Goal: Information Seeking & Learning: Learn about a topic

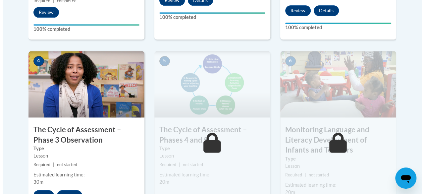
scroll to position [395, 0]
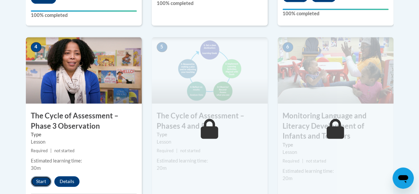
click at [45, 181] on button "Start" at bounding box center [41, 181] width 21 height 11
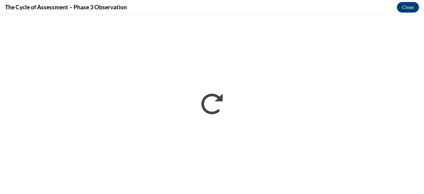
scroll to position [0, 0]
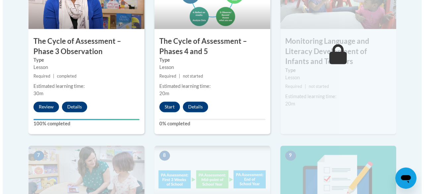
scroll to position [471, 0]
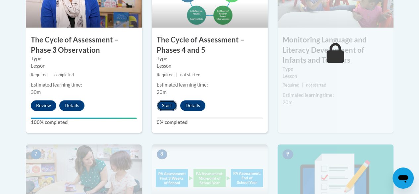
click at [167, 106] on button "Start" at bounding box center [167, 105] width 21 height 11
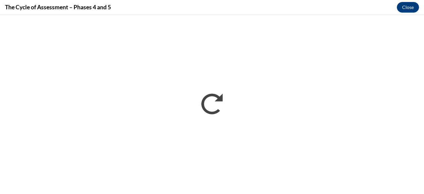
scroll to position [0, 0]
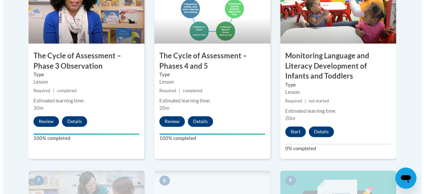
scroll to position [488, 0]
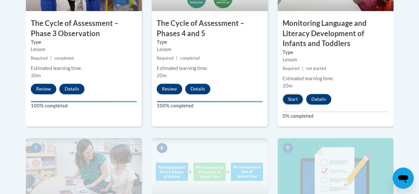
click at [296, 99] on button "Start" at bounding box center [293, 99] width 21 height 11
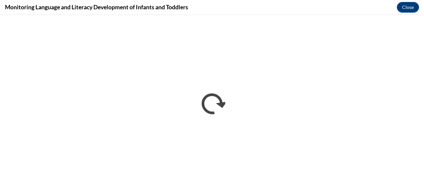
scroll to position [0, 0]
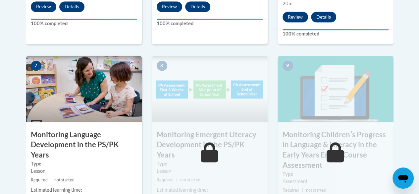
scroll to position [574, 0]
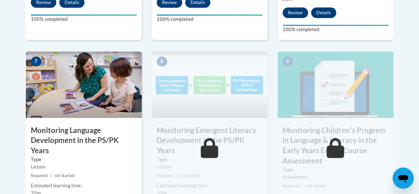
click at [215, 151] on icon at bounding box center [210, 148] width 18 height 20
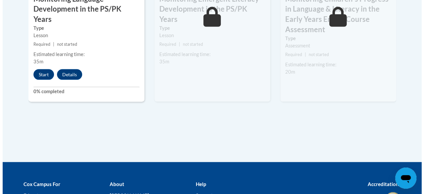
scroll to position [709, 0]
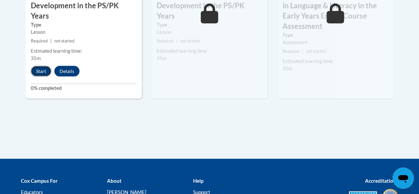
click at [36, 66] on button "Start" at bounding box center [41, 71] width 21 height 11
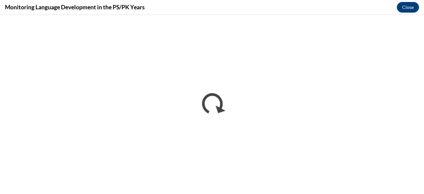
scroll to position [0, 0]
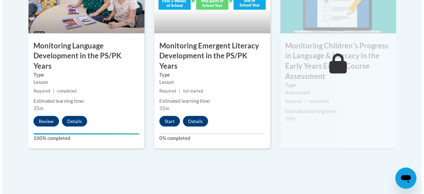
scroll to position [663, 0]
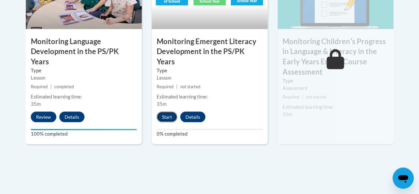
click at [164, 112] on button "Start" at bounding box center [167, 117] width 21 height 11
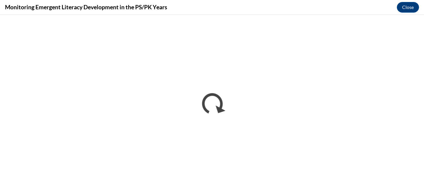
scroll to position [0, 0]
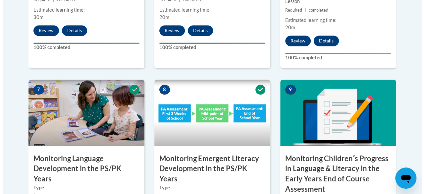
scroll to position [653, 0]
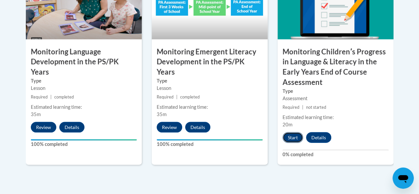
click at [294, 136] on button "Start" at bounding box center [293, 137] width 21 height 11
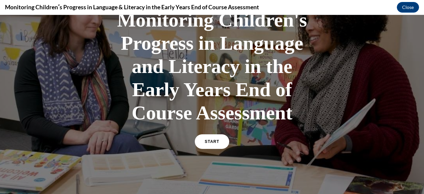
scroll to position [68, 0]
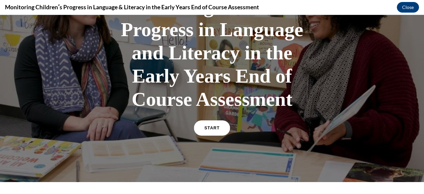
click at [220, 128] on link "START" at bounding box center [212, 127] width 36 height 15
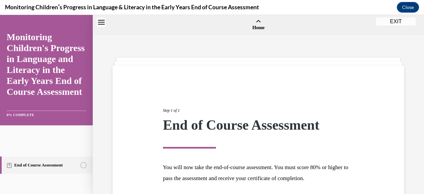
scroll to position [21, 0]
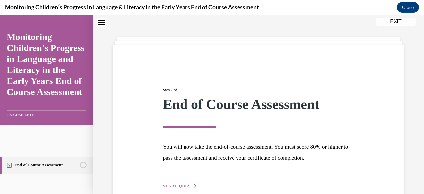
click at [186, 187] on span "START QUIZ" at bounding box center [176, 186] width 27 height 5
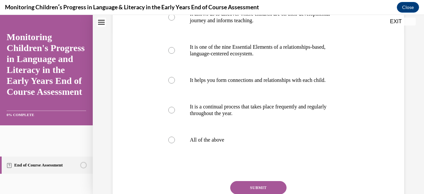
scroll to position [163, 0]
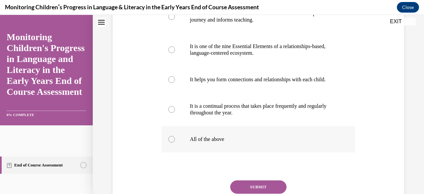
click at [194, 141] on label "All of the above" at bounding box center [258, 139] width 193 height 27
click at [175, 141] on input "All of the above" at bounding box center [171, 139] width 7 height 7
radio input "true"
click at [243, 189] on button "SUBMIT" at bounding box center [258, 186] width 56 height 13
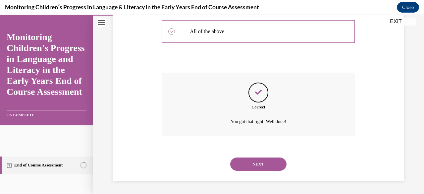
scroll to position [277, 0]
click at [268, 170] on button "NEXT" at bounding box center [258, 163] width 56 height 13
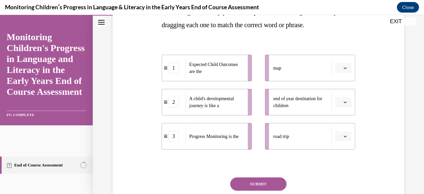
scroll to position [134, 0]
click at [344, 68] on icon "button" at bounding box center [345, 68] width 3 height 3
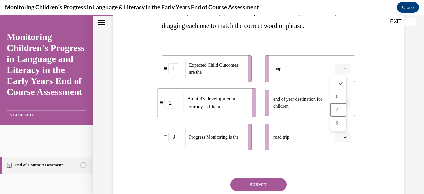
click at [341, 109] on div "2" at bounding box center [338, 109] width 16 height 13
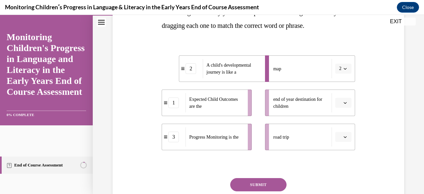
click at [344, 103] on button "button" at bounding box center [343, 103] width 16 height 10
click at [340, 128] on div "1" at bounding box center [338, 130] width 16 height 13
click at [340, 140] on button "button" at bounding box center [343, 137] width 16 height 10
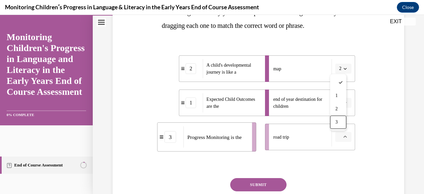
click at [341, 124] on div "3" at bounding box center [338, 122] width 16 height 13
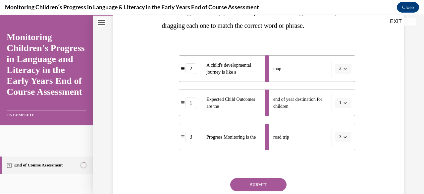
click at [275, 184] on button "SUBMIT" at bounding box center [258, 184] width 56 height 13
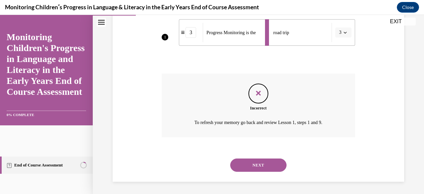
scroll to position [239, 0]
click at [269, 165] on button "NEXT" at bounding box center [258, 164] width 56 height 13
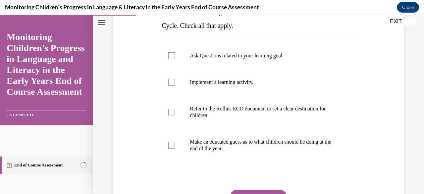
scroll to position [134, 0]
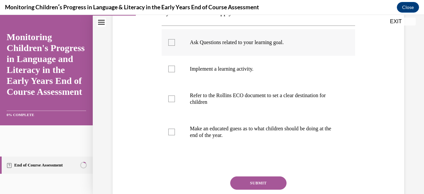
click at [283, 42] on p "Ask Questions related to your learning goal." at bounding box center [264, 42] width 148 height 7
click at [175, 42] on input "Ask Questions related to your learning goal." at bounding box center [171, 42] width 7 height 7
checkbox input "true"
click at [274, 93] on p "Refer to the Rollins ECO document to set a clear destination for children" at bounding box center [264, 98] width 148 height 13
click at [175, 95] on input "Refer to the Rollins ECO document to set a clear destination for children" at bounding box center [171, 98] width 7 height 7
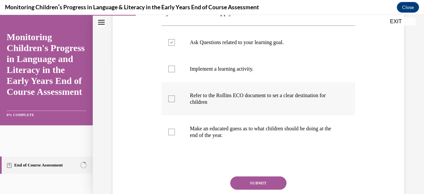
checkbox input "true"
click at [269, 180] on button "SUBMIT" at bounding box center [258, 182] width 56 height 13
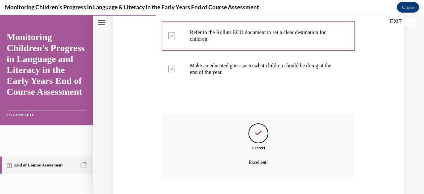
scroll to position [237, 0]
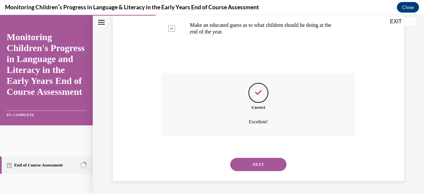
click at [269, 163] on button "NEXT" at bounding box center [258, 164] width 56 height 13
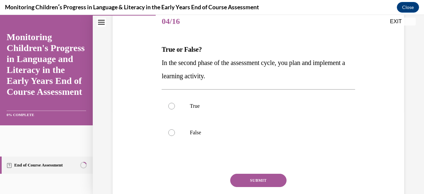
scroll to position [88, 0]
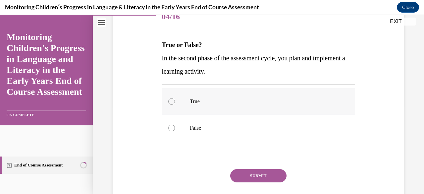
click at [283, 102] on p "True" at bounding box center [264, 101] width 148 height 7
click at [175, 102] on input "True" at bounding box center [171, 101] width 7 height 7
radio input "true"
click at [278, 175] on button "SUBMIT" at bounding box center [258, 175] width 56 height 13
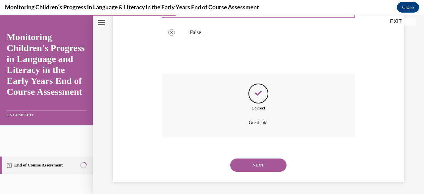
scroll to position [184, 0]
click at [272, 163] on button "NEXT" at bounding box center [258, 164] width 56 height 13
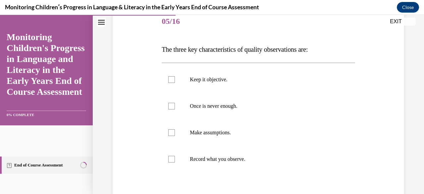
scroll to position [92, 0]
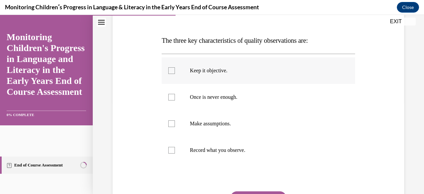
click at [271, 67] on p "Keep it objective." at bounding box center [264, 70] width 148 height 7
click at [175, 67] on input "Keep it objective." at bounding box center [171, 70] width 7 height 7
checkbox input "true"
click at [257, 93] on label "Once is never enough." at bounding box center [258, 97] width 193 height 27
click at [175, 94] on input "Once is never enough." at bounding box center [171, 97] width 7 height 7
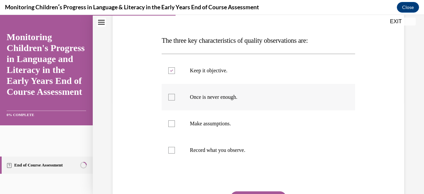
checkbox input "true"
click at [258, 149] on p "Record what you observe." at bounding box center [264, 150] width 148 height 7
click at [175, 149] on input "Record what you observe." at bounding box center [171, 150] width 7 height 7
checkbox input "true"
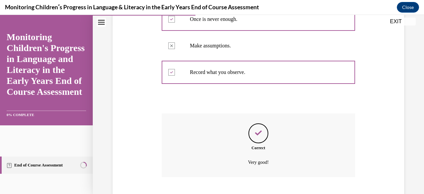
scroll to position [211, 0]
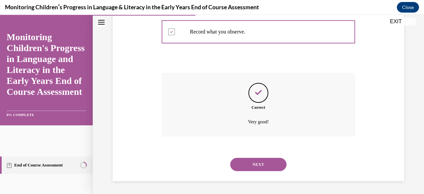
click at [263, 160] on button "NEXT" at bounding box center [258, 164] width 56 height 13
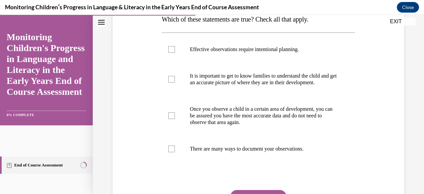
scroll to position [114, 0]
click at [315, 51] on p "Effective observations require intentional planning." at bounding box center [264, 49] width 148 height 7
click at [175, 51] on input "Effective observations require intentional planning." at bounding box center [171, 49] width 7 height 7
checkbox input "true"
click at [305, 75] on p "It is important to get to know families to understand the child and get an accu…" at bounding box center [264, 78] width 148 height 13
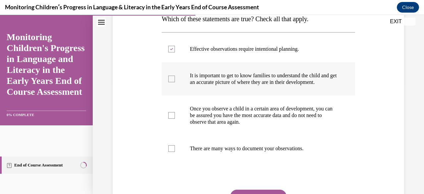
click at [175, 76] on input "It is important to get to know families to understand the child and get an accu…" at bounding box center [171, 79] width 7 height 7
checkbox input "true"
click at [287, 158] on label "There are many ways to document your observations." at bounding box center [258, 148] width 193 height 27
click at [175, 152] on input "There are many ways to document your observations." at bounding box center [171, 148] width 7 height 7
checkbox input "true"
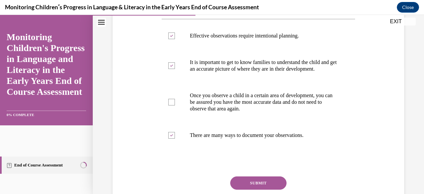
scroll to position [184, 0]
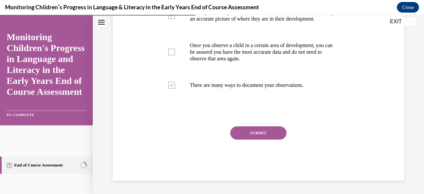
click at [278, 136] on button "SUBMIT" at bounding box center [258, 132] width 56 height 13
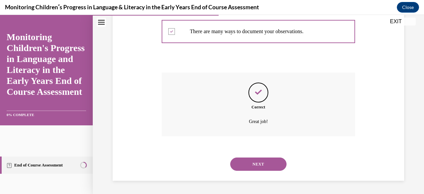
scroll to position [237, 0]
click at [266, 160] on button "NEXT" at bounding box center [258, 163] width 56 height 13
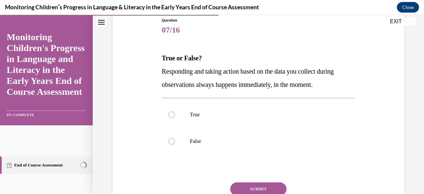
scroll to position [93, 0]
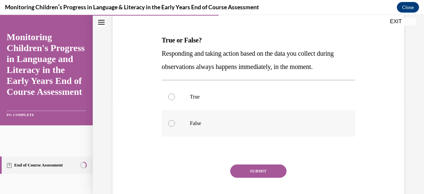
click at [243, 122] on p "False" at bounding box center [264, 123] width 148 height 7
click at [175, 122] on input "False" at bounding box center [171, 123] width 7 height 7
radio input "true"
click at [252, 173] on button "SUBMIT" at bounding box center [258, 170] width 56 height 13
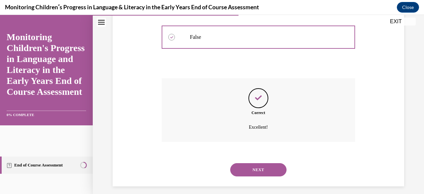
scroll to position [184, 0]
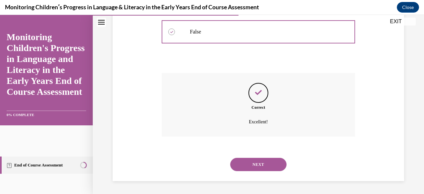
click at [259, 158] on button "NEXT" at bounding box center [258, 164] width 56 height 13
click at [0, 15] on div "Interpret and make sense of what you observed. Reteach Plan for next steps. Ask…" at bounding box center [0, 15] width 0 height 0
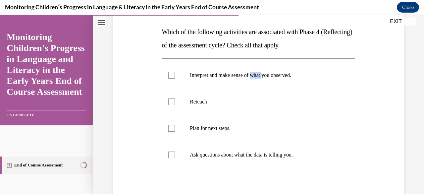
scroll to position [101, 0]
click at [172, 74] on div at bounding box center [171, 75] width 7 height 7
click at [172, 74] on input "Interpret and make sense of what you observed." at bounding box center [171, 75] width 7 height 7
checkbox input "true"
click at [170, 128] on div at bounding box center [171, 128] width 7 height 7
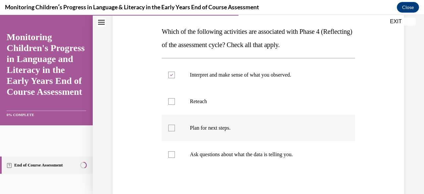
click at [170, 128] on input "Plan for next steps." at bounding box center [171, 128] width 7 height 7
checkbox input "true"
click at [171, 154] on div at bounding box center [171, 154] width 7 height 7
click at [171, 154] on input "Ask questions about what the data is telling you." at bounding box center [171, 154] width 7 height 7
checkbox input "true"
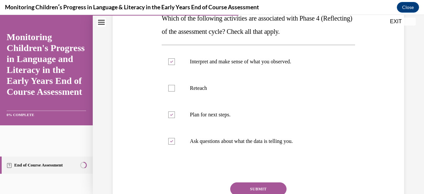
scroll to position [146, 0]
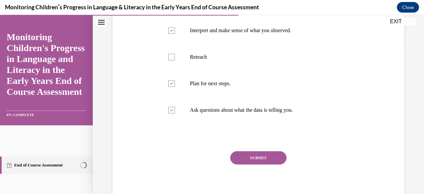
click at [277, 162] on button "SUBMIT" at bounding box center [258, 157] width 56 height 13
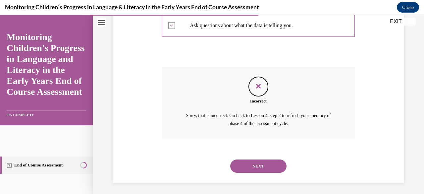
scroll to position [232, 0]
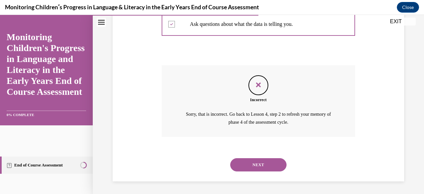
click at [272, 165] on button "NEXT" at bounding box center [258, 164] width 56 height 13
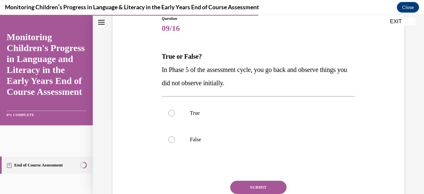
scroll to position [79, 0]
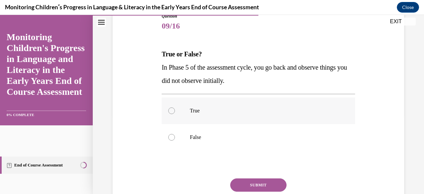
click at [198, 118] on label "True" at bounding box center [258, 110] width 193 height 27
click at [175, 114] on input "True" at bounding box center [171, 110] width 7 height 7
radio input "true"
click at [242, 187] on button "SUBMIT" at bounding box center [258, 184] width 56 height 13
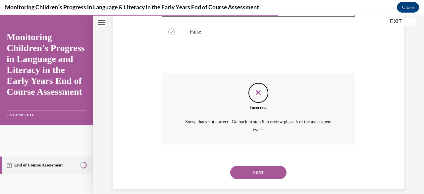
scroll to position [192, 0]
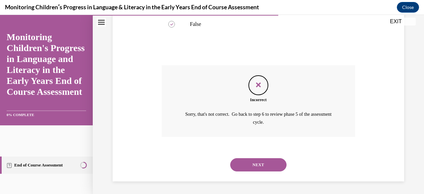
click at [250, 161] on button "NEXT" at bounding box center [258, 164] width 56 height 13
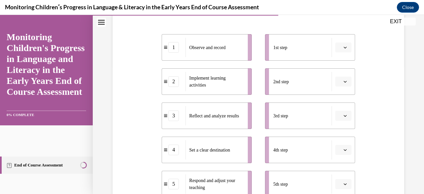
scroll to position [130, 0]
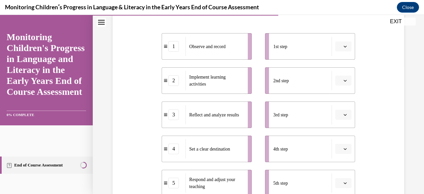
click at [343, 48] on span "button" at bounding box center [345, 46] width 5 height 5
click at [337, 71] on div "1" at bounding box center [338, 74] width 16 height 13
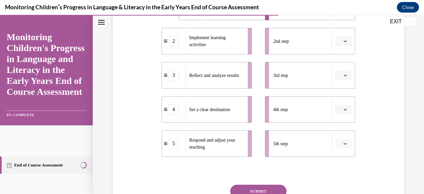
scroll to position [172, 0]
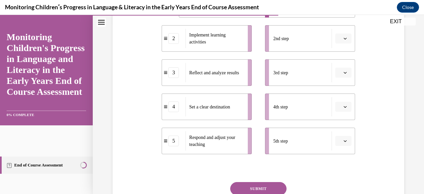
click at [344, 37] on icon "button" at bounding box center [345, 38] width 3 height 3
click at [337, 63] on div "1" at bounding box center [338, 66] width 16 height 13
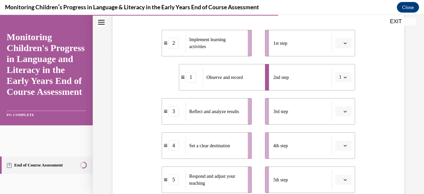
scroll to position [132, 0]
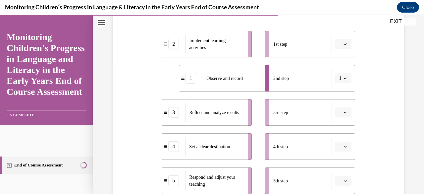
click at [344, 44] on icon "button" at bounding box center [345, 43] width 3 height 3
click at [338, 86] on div "2" at bounding box center [338, 85] width 16 height 13
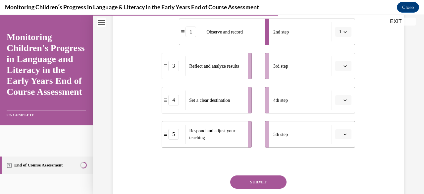
scroll to position [179, 0]
click at [344, 66] on icon "button" at bounding box center [345, 65] width 3 height 3
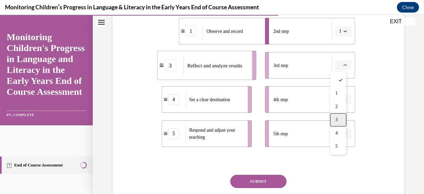
click at [339, 120] on div "3" at bounding box center [338, 119] width 16 height 13
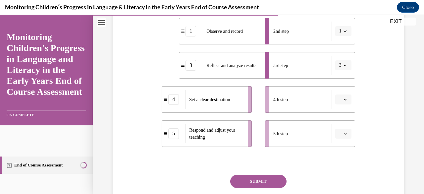
click at [343, 135] on span "button" at bounding box center [345, 133] width 5 height 5
click at [338, 107] on span "4" at bounding box center [336, 105] width 2 height 5
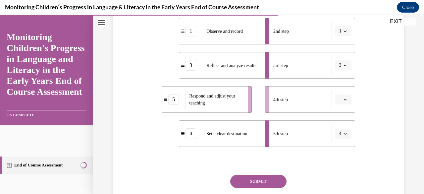
click at [336, 137] on button "4" at bounding box center [343, 134] width 16 height 10
click at [336, 120] on span "5" at bounding box center [335, 118] width 2 height 5
click at [344, 100] on icon "button" at bounding box center [345, 99] width 3 height 3
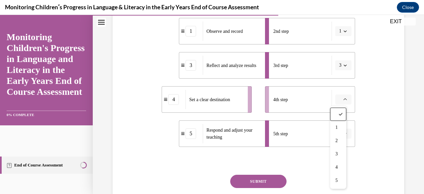
click at [377, 100] on div "Question 10/16 Put the steps of the assessment cycle in the right order! 2 Impl…" at bounding box center [258, 61] width 295 height 336
click at [277, 183] on button "SUBMIT" at bounding box center [258, 181] width 56 height 13
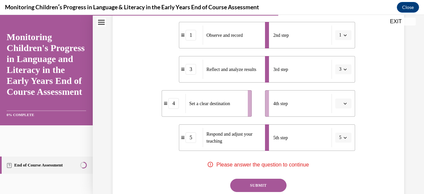
scroll to position [172, 0]
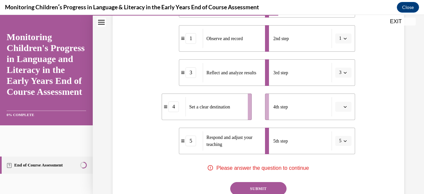
click at [344, 106] on icon "button" at bounding box center [345, 106] width 3 height 3
click at [340, 81] on div "4" at bounding box center [338, 78] width 16 height 13
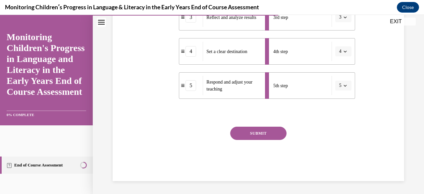
click at [261, 136] on button "SUBMIT" at bounding box center [258, 133] width 56 height 13
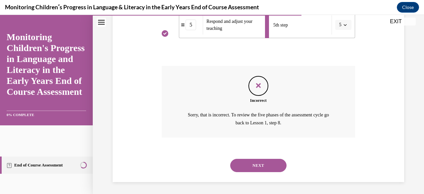
scroll to position [288, 0]
click at [266, 168] on button "NEXT" at bounding box center [258, 164] width 56 height 13
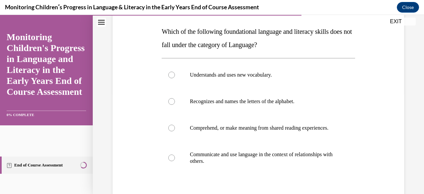
scroll to position [99, 0]
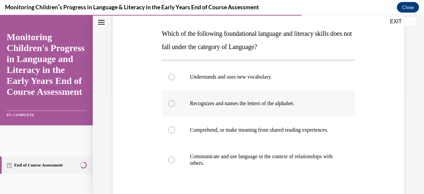
click at [300, 103] on p "Recognizes and names the letters of the alphabet." at bounding box center [264, 103] width 148 height 7
click at [175, 103] on input "Recognizes and names the letters of the alphabet." at bounding box center [171, 103] width 7 height 7
radio input "true"
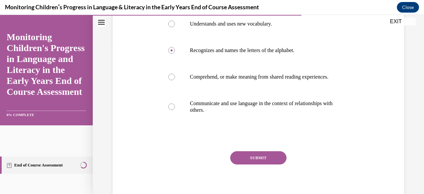
scroll to position [166, 0]
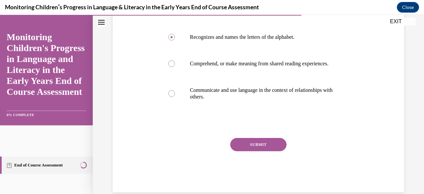
click at [270, 151] on button "SUBMIT" at bounding box center [258, 144] width 56 height 13
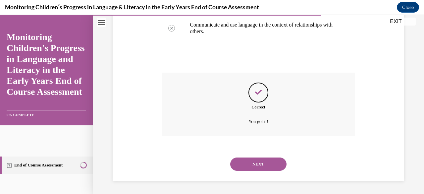
scroll to position [237, 0]
click at [270, 164] on button "NEXT" at bounding box center [258, 163] width 56 height 13
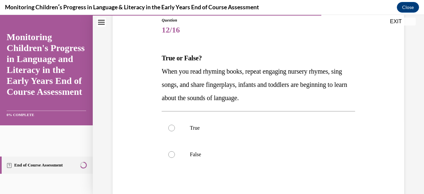
scroll to position [97, 0]
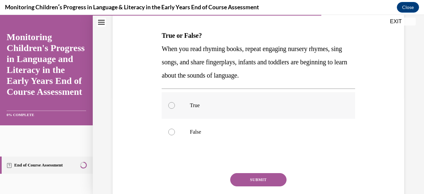
click at [294, 101] on label "True" at bounding box center [258, 105] width 193 height 27
click at [175, 102] on input "True" at bounding box center [171, 105] width 7 height 7
radio input "true"
click at [271, 181] on button "SUBMIT" at bounding box center [258, 179] width 56 height 13
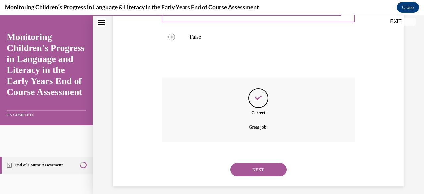
scroll to position [198, 0]
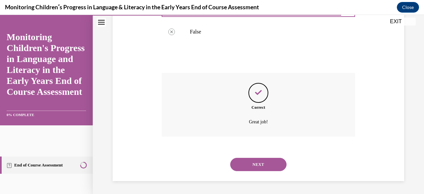
click at [271, 164] on button "NEXT" at bounding box center [258, 164] width 56 height 13
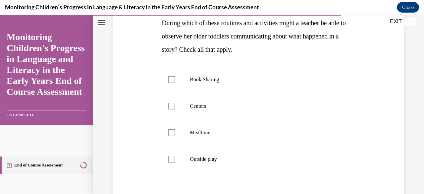
scroll to position [115, 0]
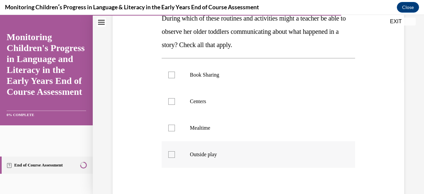
click at [312, 150] on label "Outside play" at bounding box center [258, 154] width 193 height 27
click at [175, 151] on input "Outside play" at bounding box center [171, 154] width 7 height 7
checkbox input "true"
click at [292, 127] on p "Mealtime" at bounding box center [264, 128] width 148 height 7
click at [175, 127] on input "Mealtime" at bounding box center [171, 128] width 7 height 7
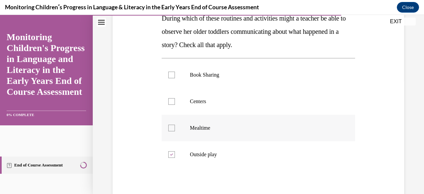
checkbox input "true"
click at [274, 101] on p "Centers" at bounding box center [264, 101] width 148 height 7
click at [175, 101] on input "Centers" at bounding box center [171, 101] width 7 height 7
checkbox input "true"
click at [272, 78] on label "Book Sharing" at bounding box center [258, 75] width 193 height 27
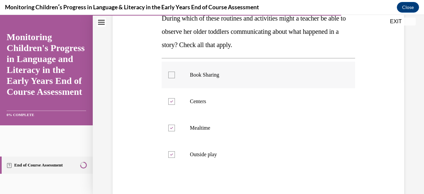
click at [175, 78] on input "Book Sharing" at bounding box center [171, 75] width 7 height 7
checkbox input "true"
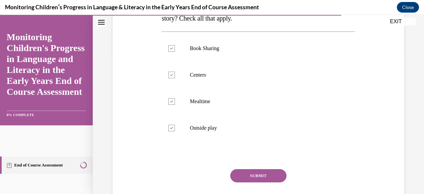
scroll to position [154, 0]
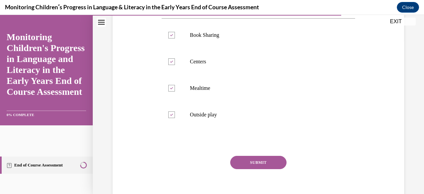
click at [277, 163] on button "SUBMIT" at bounding box center [258, 162] width 56 height 13
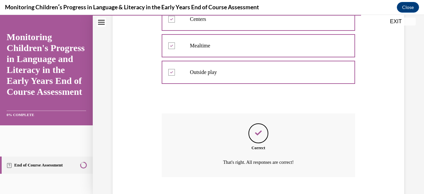
scroll to position [237, 0]
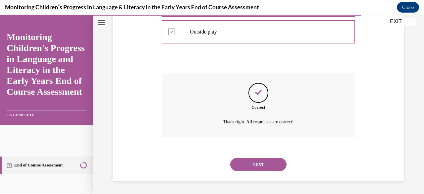
click at [250, 166] on button "NEXT" at bounding box center [258, 164] width 56 height 13
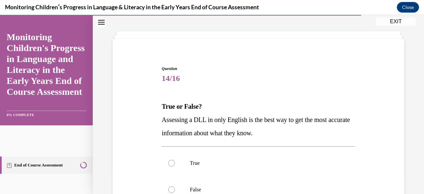
scroll to position [66, 0]
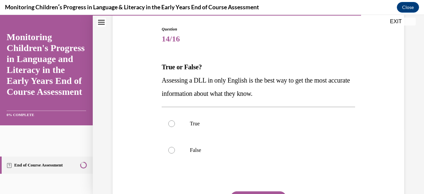
click at [351, 143] on div "Question 14/16 True or False? Assessing a DLL in only English is the best way t…" at bounding box center [258, 130] width 197 height 229
click at [181, 152] on label "False" at bounding box center [258, 150] width 193 height 27
click at [175, 152] on input "False" at bounding box center [171, 150] width 7 height 7
radio input "true"
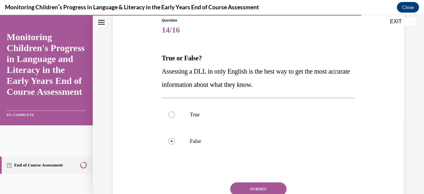
scroll to position [79, 0]
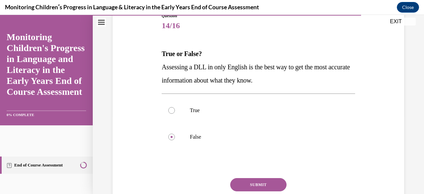
click at [276, 180] on button "SUBMIT" at bounding box center [258, 184] width 56 height 13
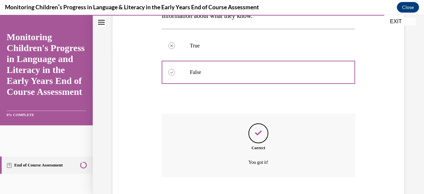
scroll to position [184, 0]
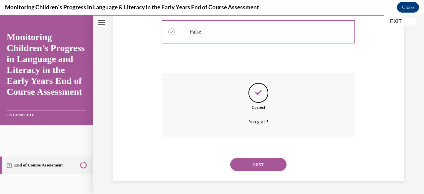
click at [270, 165] on button "NEXT" at bounding box center [258, 164] width 56 height 13
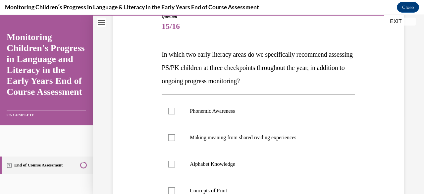
scroll to position [93, 0]
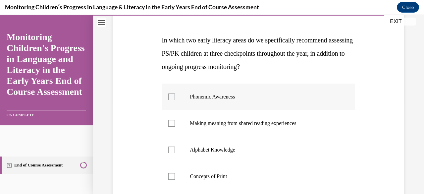
click at [199, 94] on p "Phonemic Awareness" at bounding box center [264, 96] width 148 height 7
click at [175, 94] on input "Phonemic Awareness" at bounding box center [171, 96] width 7 height 7
checkbox input "true"
click at [203, 144] on label "Alphabet Knowledge" at bounding box center [258, 150] width 193 height 27
click at [175, 146] on input "Alphabet Knowledge" at bounding box center [171, 149] width 7 height 7
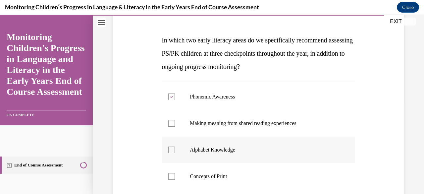
checkbox input "true"
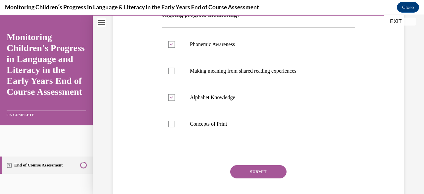
scroll to position [146, 0]
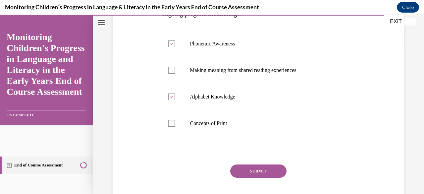
click at [260, 169] on button "SUBMIT" at bounding box center [258, 170] width 56 height 13
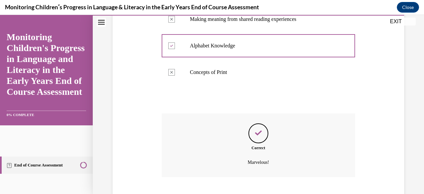
scroll to position [237, 0]
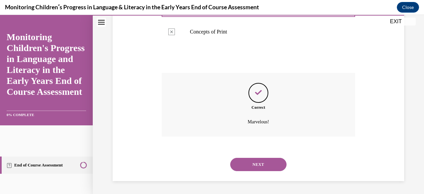
click at [261, 166] on button "NEXT" at bounding box center [258, 164] width 56 height 13
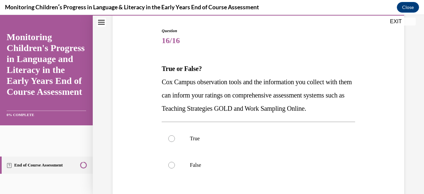
scroll to position [66, 0]
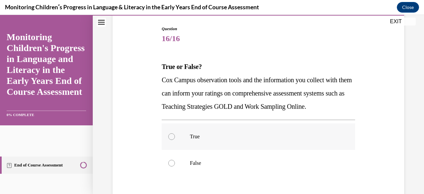
click at [212, 140] on p "True" at bounding box center [264, 136] width 148 height 7
click at [175, 140] on input "True" at bounding box center [171, 136] width 7 height 7
radio input "true"
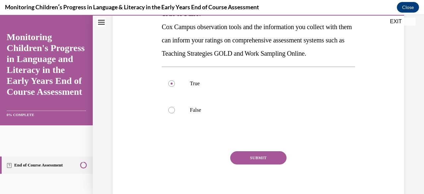
click at [274, 164] on button "SUBMIT" at bounding box center [258, 157] width 56 height 13
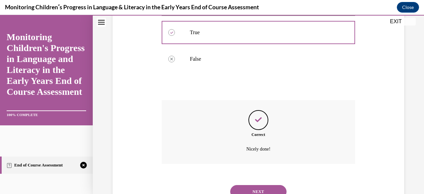
scroll to position [211, 0]
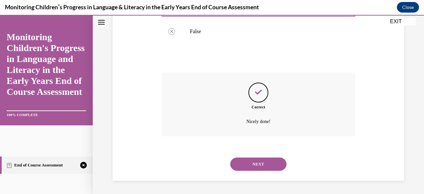
click at [272, 162] on button "NEXT" at bounding box center [258, 163] width 56 height 13
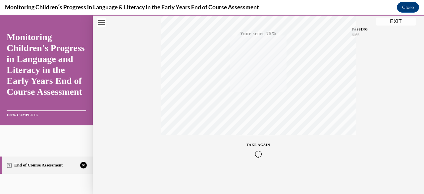
scroll to position [160, 0]
click at [257, 151] on icon "button" at bounding box center [259, 153] width 24 height 7
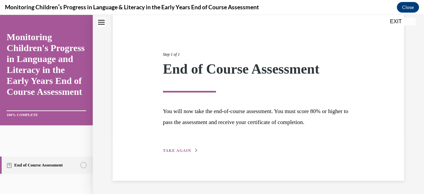
scroll to position [56, 0]
click at [175, 148] on button "TAKE AGAIN" at bounding box center [180, 151] width 35 height 6
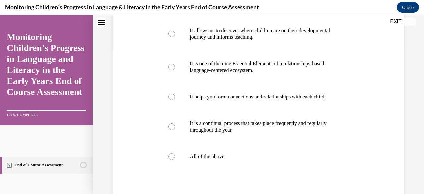
scroll to position [148, 0]
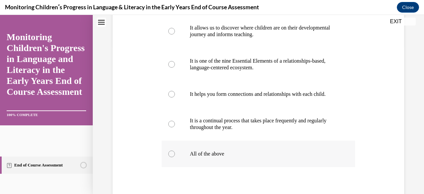
click at [211, 157] on p "All of the above" at bounding box center [264, 153] width 148 height 7
click at [175, 157] on input "All of the above" at bounding box center [171, 153] width 7 height 7
radio input "true"
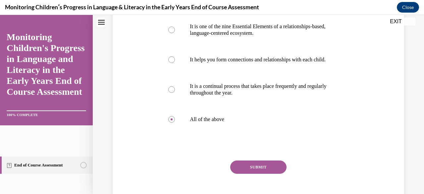
scroll to position [188, 0]
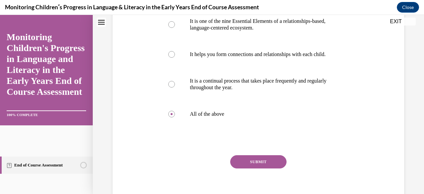
click at [253, 167] on button "SUBMIT" at bounding box center [258, 161] width 56 height 13
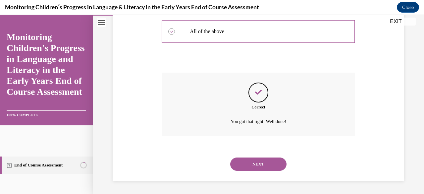
scroll to position [277, 0]
click at [253, 167] on button "NEXT" at bounding box center [258, 163] width 56 height 13
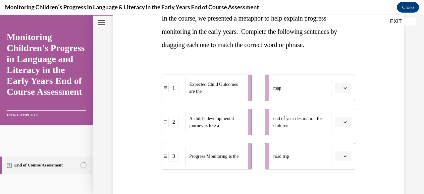
scroll to position [128, 0]
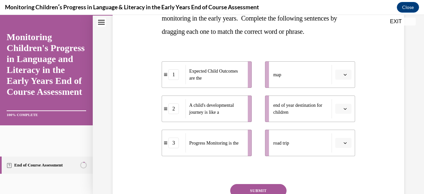
click at [344, 73] on icon "button" at bounding box center [345, 74] width 3 height 3
click at [340, 127] on div "3" at bounding box center [338, 128] width 16 height 13
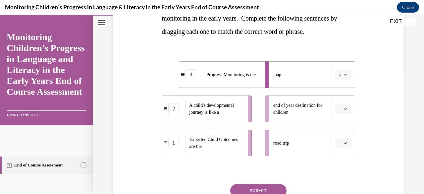
click at [344, 143] on icon "button" at bounding box center [345, 142] width 3 height 3
click at [336, 111] on div "2" at bounding box center [338, 114] width 16 height 13
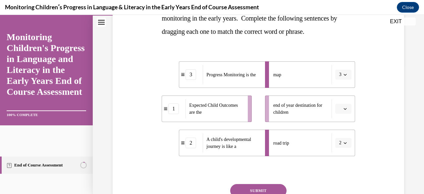
click at [343, 110] on span "button" at bounding box center [345, 108] width 5 height 5
click at [339, 133] on div "1" at bounding box center [338, 136] width 16 height 13
click at [344, 143] on icon "button" at bounding box center [345, 142] width 3 height 3
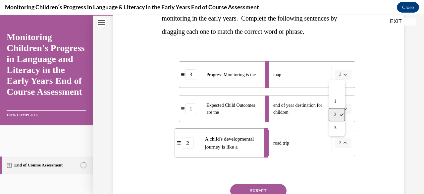
click at [339, 115] on div "2" at bounding box center [337, 114] width 16 height 13
click at [339, 115] on li "end of year destination for children 1" at bounding box center [310, 108] width 90 height 27
click at [270, 188] on button "SUBMIT" at bounding box center [258, 190] width 56 height 13
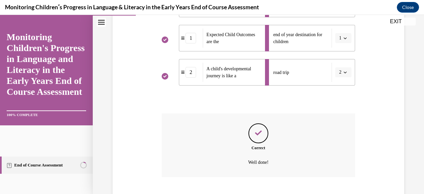
scroll to position [239, 0]
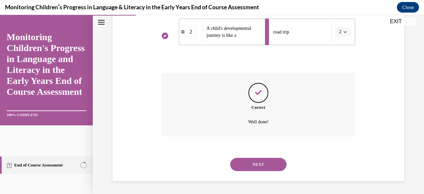
click at [273, 167] on button "NEXT" at bounding box center [258, 164] width 56 height 13
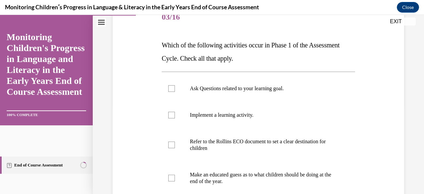
scroll to position [101, 0]
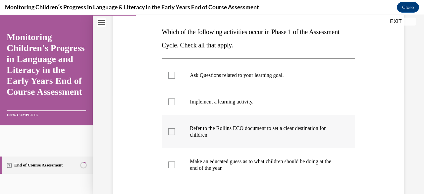
click at [313, 129] on p "Refer to the Rollins ECO document to set a clear destination for children" at bounding box center [264, 131] width 148 height 13
click at [175, 129] on input "Refer to the Rollins ECO document to set a clear destination for children" at bounding box center [171, 131] width 7 height 7
checkbox input "true"
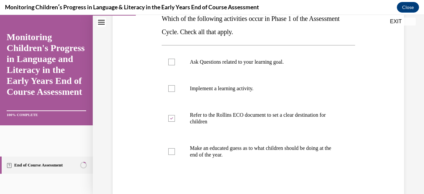
scroll to position [141, 0]
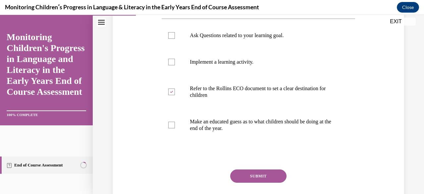
click at [274, 175] on button "SUBMIT" at bounding box center [258, 175] width 56 height 13
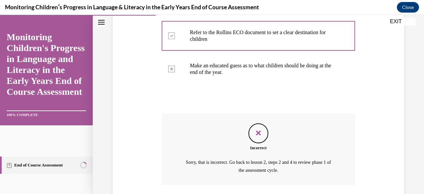
scroll to position [245, 0]
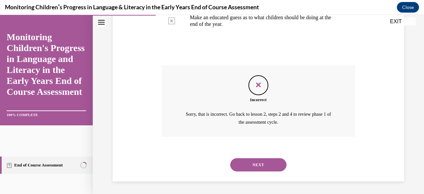
click at [269, 161] on button "NEXT" at bounding box center [258, 164] width 56 height 13
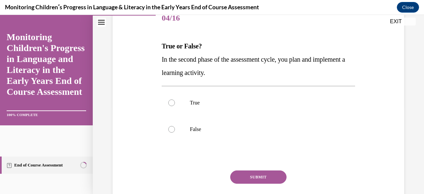
scroll to position [93, 0]
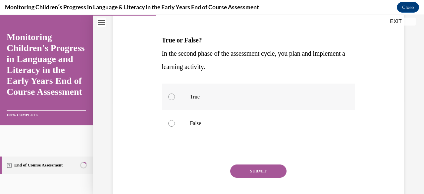
click at [202, 102] on label "True" at bounding box center [258, 97] width 193 height 27
click at [175, 100] on input "True" at bounding box center [171, 96] width 7 height 7
radio input "true"
click at [238, 171] on button "SUBMIT" at bounding box center [258, 170] width 56 height 13
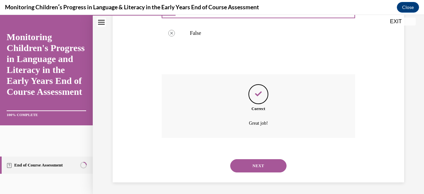
scroll to position [184, 0]
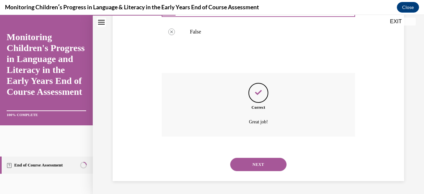
click at [257, 162] on button "NEXT" at bounding box center [258, 164] width 56 height 13
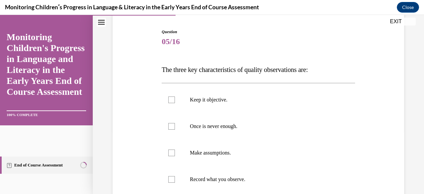
scroll to position [66, 0]
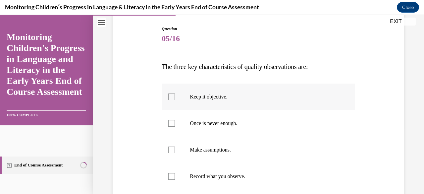
click at [221, 97] on p "Keep it objective." at bounding box center [264, 96] width 148 height 7
click at [175, 97] on input "Keep it objective." at bounding box center [171, 96] width 7 height 7
checkbox input "true"
click at [223, 125] on p "Once is never enough." at bounding box center [264, 123] width 148 height 7
click at [175, 125] on input "Once is never enough." at bounding box center [171, 123] width 7 height 7
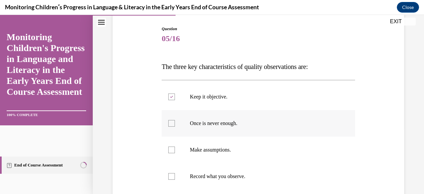
checkbox input "true"
click at [232, 175] on p "Record what you observe." at bounding box center [264, 176] width 148 height 7
click at [175, 175] on input "Record what you observe." at bounding box center [171, 176] width 7 height 7
checkbox input "true"
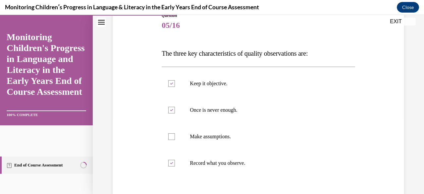
scroll to position [136, 0]
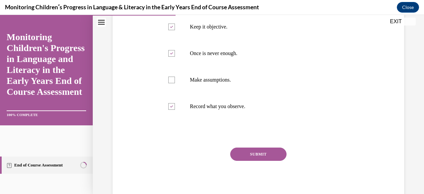
click at [276, 150] on button "SUBMIT" at bounding box center [258, 153] width 56 height 13
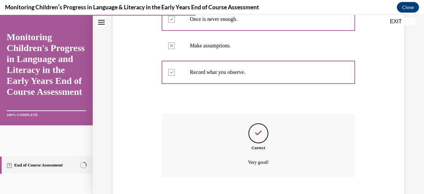
scroll to position [211, 0]
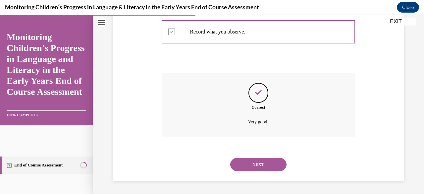
click at [268, 166] on button "NEXT" at bounding box center [258, 164] width 56 height 13
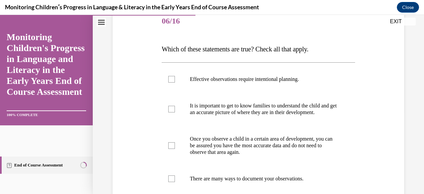
scroll to position [88, 0]
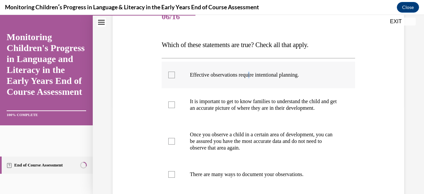
drag, startPoint x: 254, startPoint y: 64, endPoint x: 252, endPoint y: 73, distance: 9.5
click at [252, 73] on label "Effective observations require intentional planning." at bounding box center [258, 75] width 193 height 27
click at [252, 73] on p "Effective observations require intentional planning." at bounding box center [264, 75] width 148 height 7
click at [175, 73] on input "Effective observations require intentional planning." at bounding box center [171, 75] width 7 height 7
checkbox input "true"
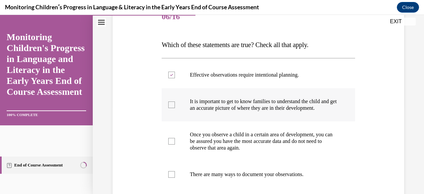
click at [246, 111] on p "It is important to get to know families to understand the child and get an accu…" at bounding box center [264, 104] width 148 height 13
click at [175, 108] on input "It is important to get to know families to understand the child and get an accu…" at bounding box center [171, 104] width 7 height 7
checkbox input "true"
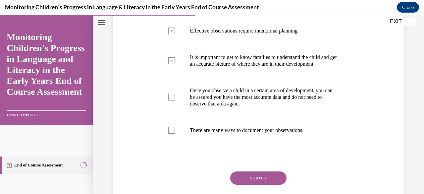
scroll to position [137, 0]
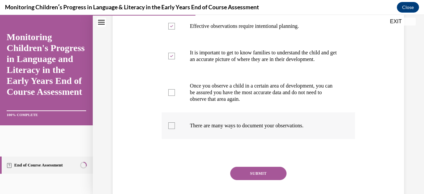
click at [292, 129] on p "There are many ways to document your observations." at bounding box center [264, 125] width 148 height 7
click at [175, 129] on input "There are many ways to document your observations." at bounding box center [171, 125] width 7 height 7
checkbox input "true"
click at [268, 178] on button "SUBMIT" at bounding box center [258, 173] width 56 height 13
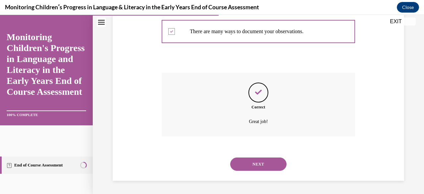
scroll to position [237, 0]
click at [265, 166] on button "NEXT" at bounding box center [258, 163] width 56 height 13
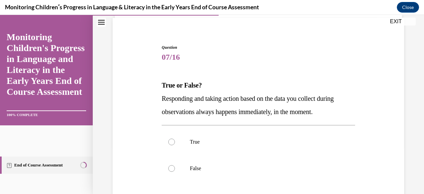
scroll to position [57, 0]
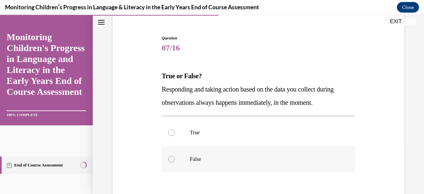
click at [315, 162] on p "False" at bounding box center [264, 159] width 148 height 7
click at [175, 162] on input "False" at bounding box center [171, 159] width 7 height 7
radio input "true"
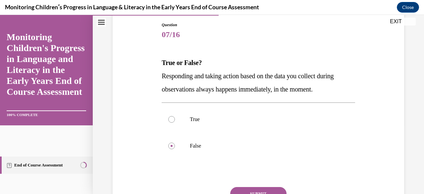
scroll to position [97, 0]
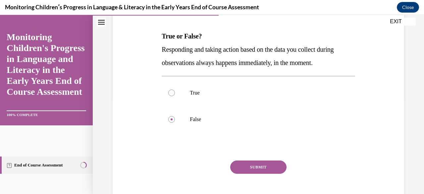
click at [243, 165] on button "SUBMIT" at bounding box center [258, 166] width 56 height 13
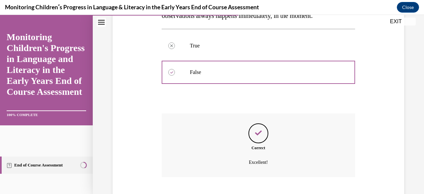
scroll to position [184, 0]
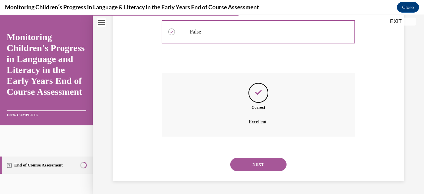
click at [243, 165] on button "NEXT" at bounding box center [258, 164] width 56 height 13
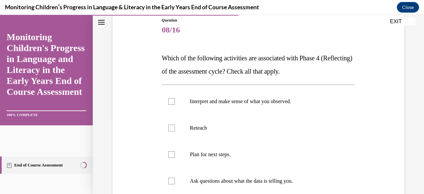
scroll to position [80, 0]
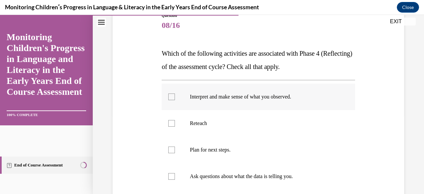
click at [300, 97] on p "Interpret and make sense of what you observed." at bounding box center [264, 96] width 148 height 7
click at [175, 97] on input "Interpret and make sense of what you observed." at bounding box center [171, 96] width 7 height 7
checkbox input "true"
click at [284, 175] on p "Ask questions about what the data is telling you." at bounding box center [264, 176] width 148 height 7
click at [175, 175] on input "Ask questions about what the data is telling you." at bounding box center [171, 176] width 7 height 7
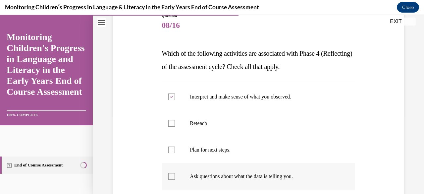
checkbox input "true"
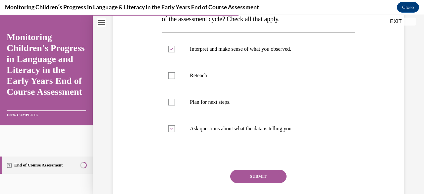
scroll to position [133, 0]
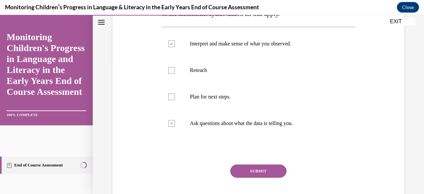
click at [256, 176] on button "SUBMIT" at bounding box center [258, 170] width 56 height 13
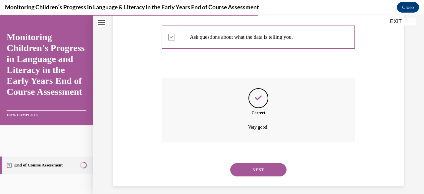
scroll to position [224, 0]
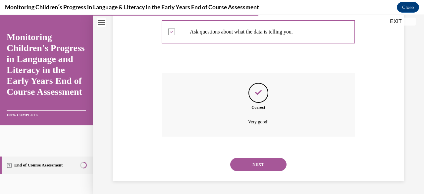
click at [255, 160] on button "NEXT" at bounding box center [258, 164] width 56 height 13
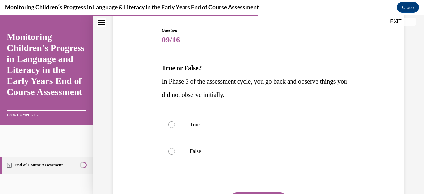
scroll to position [66, 0]
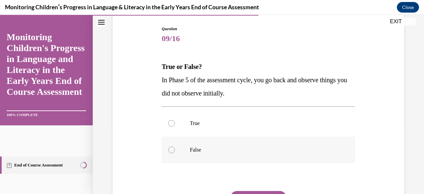
click at [274, 158] on label "False" at bounding box center [258, 150] width 193 height 27
click at [175, 153] on input "False" at bounding box center [171, 149] width 7 height 7
radio input "true"
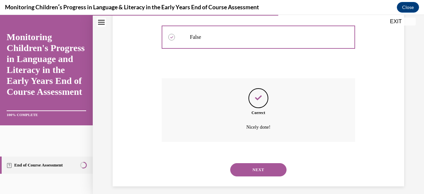
scroll to position [184, 0]
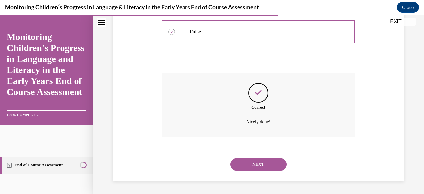
click at [267, 165] on button "NEXT" at bounding box center [258, 164] width 56 height 13
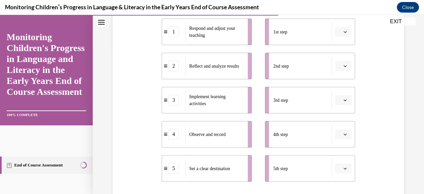
scroll to position [146, 0]
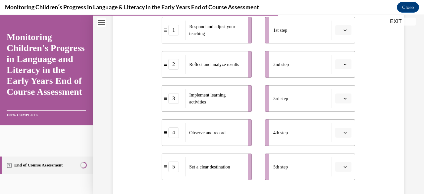
click at [344, 167] on icon "button" at bounding box center [345, 167] width 3 height 2
click at [340, 102] on div "1" at bounding box center [338, 98] width 16 height 13
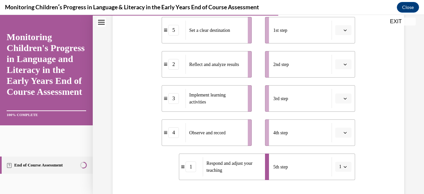
click at [344, 97] on icon "button" at bounding box center [345, 98] width 3 height 3
click at [337, 137] on span "2" at bounding box center [336, 139] width 2 height 5
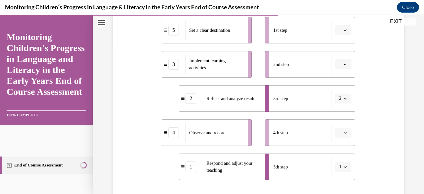
click at [344, 133] on button "button" at bounding box center [343, 133] width 16 height 10
click at [340, 92] on div "3" at bounding box center [338, 91] width 16 height 13
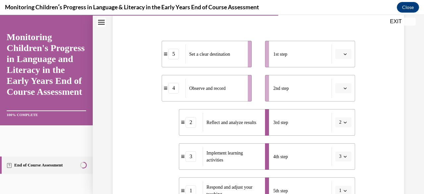
scroll to position [119, 0]
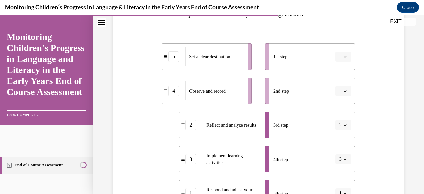
click at [339, 161] on span "3" at bounding box center [340, 159] width 2 height 7
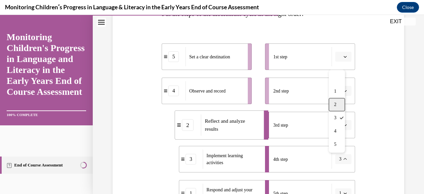
click at [334, 110] on div "2" at bounding box center [337, 104] width 16 height 13
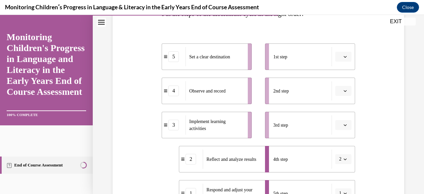
click at [344, 126] on icon "button" at bounding box center [345, 124] width 3 height 3
click at [342, 88] on div "3" at bounding box center [338, 83] width 16 height 13
click at [342, 88] on button "button" at bounding box center [343, 91] width 16 height 10
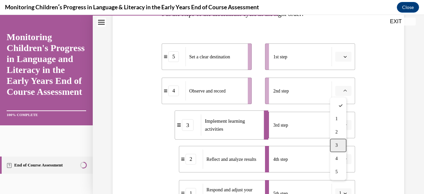
click at [337, 146] on span "3" at bounding box center [336, 144] width 2 height 5
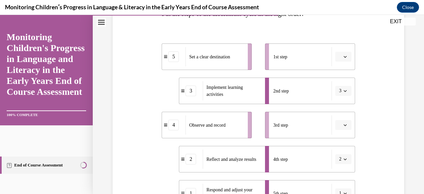
click at [344, 56] on button "button" at bounding box center [343, 57] width 16 height 10
click at [338, 138] on div "5" at bounding box center [338, 137] width 16 height 13
click at [344, 125] on icon "button" at bounding box center [345, 124] width 3 height 3
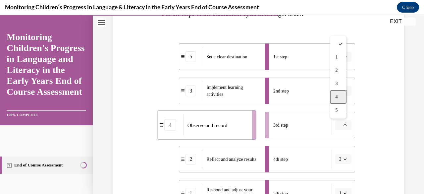
click at [337, 100] on div "4" at bounding box center [338, 96] width 16 height 13
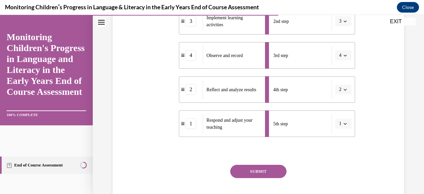
scroll to position [199, 0]
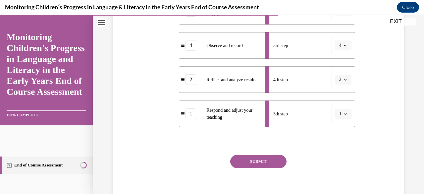
click at [267, 165] on button "SUBMIT" at bounding box center [258, 161] width 56 height 13
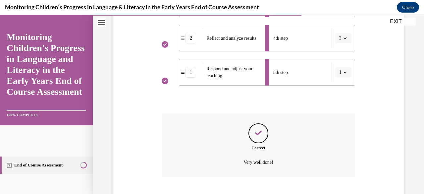
scroll to position [281, 0]
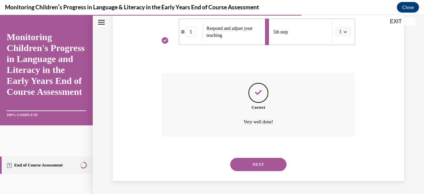
click at [267, 165] on button "NEXT" at bounding box center [258, 164] width 56 height 13
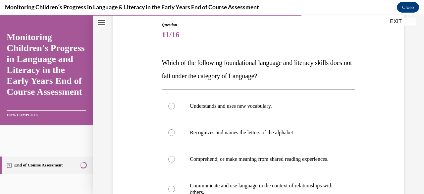
scroll to position [75, 0]
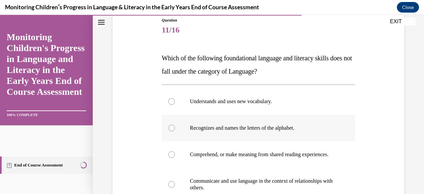
click at [302, 120] on label "Recognizes and names the letters of the alphabet." at bounding box center [258, 128] width 193 height 27
click at [175, 125] on input "Recognizes and names the letters of the alphabet." at bounding box center [171, 128] width 7 height 7
radio input "true"
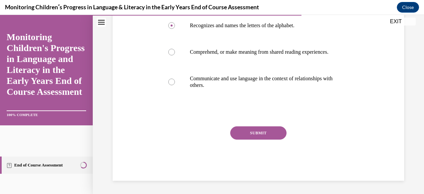
click at [280, 133] on button "SUBMIT" at bounding box center [258, 132] width 56 height 13
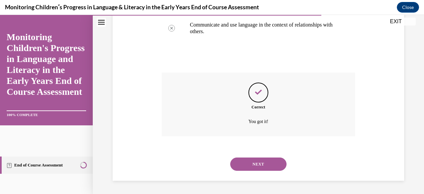
scroll to position [237, 0]
click at [264, 162] on button "NEXT" at bounding box center [258, 163] width 56 height 13
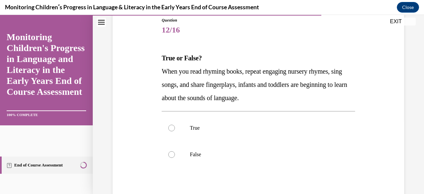
scroll to position [115, 0]
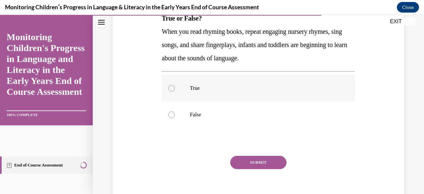
click at [279, 83] on label "True" at bounding box center [258, 88] width 193 height 27
click at [175, 85] on input "True" at bounding box center [171, 88] width 7 height 7
radio input "true"
click at [274, 157] on button "SUBMIT" at bounding box center [258, 162] width 56 height 13
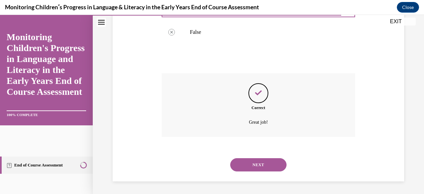
scroll to position [198, 0]
click at [272, 165] on button "NEXT" at bounding box center [258, 164] width 56 height 13
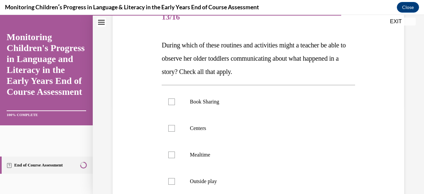
scroll to position [101, 0]
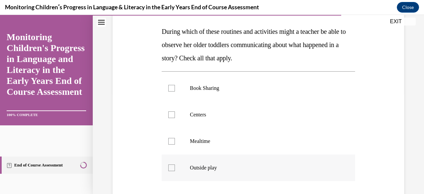
click at [304, 167] on p "Outside play" at bounding box center [264, 167] width 148 height 7
click at [175, 167] on input "Outside play" at bounding box center [171, 167] width 7 height 7
checkbox input "true"
click at [286, 145] on label "Mealtime" at bounding box center [258, 141] width 193 height 27
click at [175, 144] on input "Mealtime" at bounding box center [171, 141] width 7 height 7
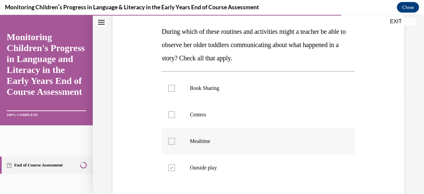
checkbox input "true"
click at [255, 114] on p "Centers" at bounding box center [264, 114] width 148 height 7
click at [175, 114] on input "Centers" at bounding box center [171, 114] width 7 height 7
checkbox input "true"
click at [253, 95] on label "Book Sharing" at bounding box center [258, 88] width 193 height 27
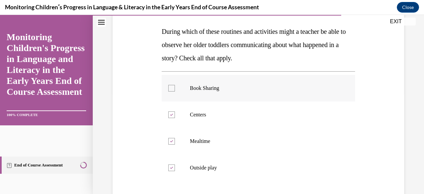
click at [175, 91] on input "Book Sharing" at bounding box center [171, 88] width 7 height 7
checkbox input "true"
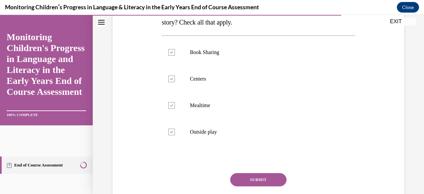
scroll to position [141, 0]
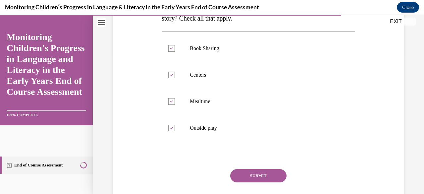
click at [278, 174] on button "SUBMIT" at bounding box center [258, 175] width 56 height 13
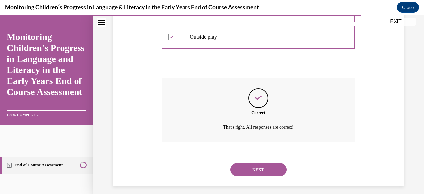
scroll to position [237, 0]
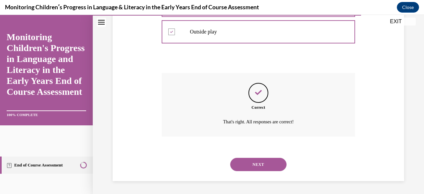
click at [271, 167] on button "NEXT" at bounding box center [258, 164] width 56 height 13
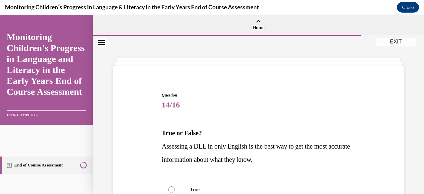
scroll to position [131, 0]
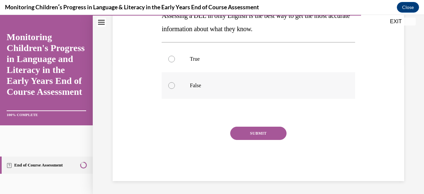
click at [271, 94] on label "False" at bounding box center [258, 85] width 193 height 27
click at [175, 89] on input "False" at bounding box center [171, 85] width 7 height 7
radio input "true"
click at [276, 134] on button "SUBMIT" at bounding box center [258, 133] width 56 height 13
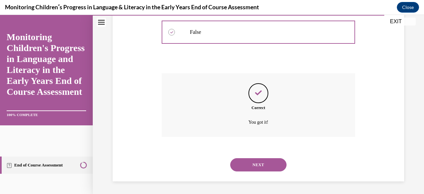
scroll to position [184, 0]
click at [261, 166] on button "NEXT" at bounding box center [258, 164] width 56 height 13
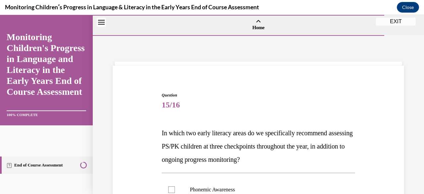
scroll to position [156, 0]
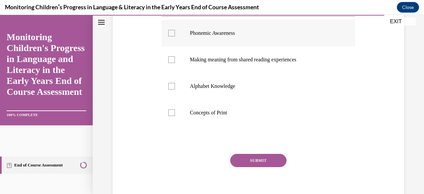
click at [306, 30] on p "Phonemic Awareness" at bounding box center [264, 33] width 148 height 7
click at [175, 30] on input "Phonemic Awareness" at bounding box center [171, 33] width 7 height 7
checkbox input "true"
click at [289, 82] on label "Alphabet Knowledge" at bounding box center [258, 86] width 193 height 27
click at [175, 83] on input "Alphabet Knowledge" at bounding box center [171, 86] width 7 height 7
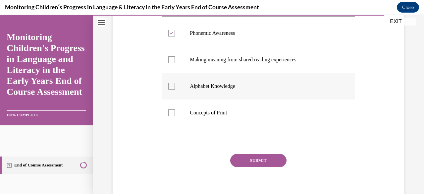
checkbox input "true"
click at [272, 157] on button "SUBMIT" at bounding box center [258, 160] width 56 height 13
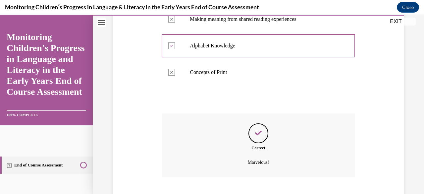
scroll to position [237, 0]
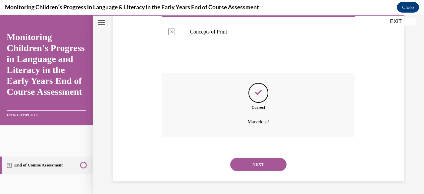
click at [271, 161] on button "NEXT" at bounding box center [258, 164] width 56 height 13
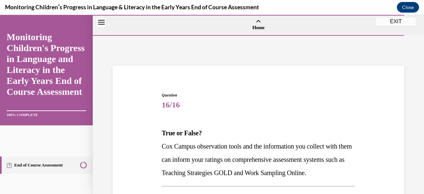
scroll to position [156, 0]
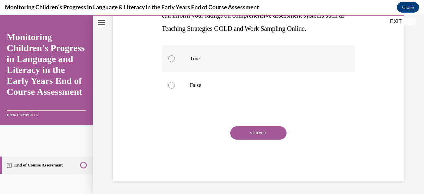
click at [317, 57] on p "True" at bounding box center [264, 58] width 148 height 7
click at [175, 57] on input "True" at bounding box center [171, 58] width 7 height 7
radio input "true"
click at [274, 139] on button "SUBMIT" at bounding box center [258, 132] width 56 height 13
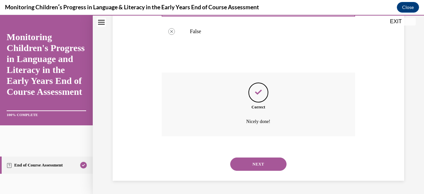
scroll to position [211, 0]
click at [270, 160] on button "NEXT" at bounding box center [258, 163] width 56 height 13
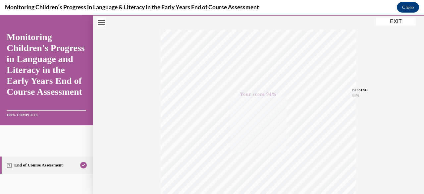
scroll to position [99, 0]
click at [396, 20] on button "EXIT" at bounding box center [396, 22] width 40 height 8
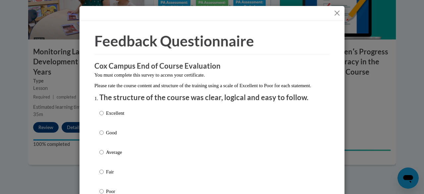
click at [110, 117] on p "Excellent" at bounding box center [115, 112] width 18 height 7
click at [104, 117] on input "Excellent" at bounding box center [101, 112] width 4 height 7
radio input "true"
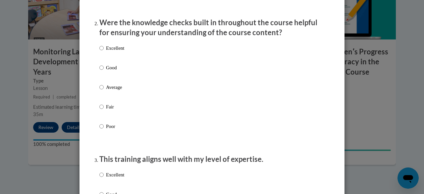
scroll to position [206, 0]
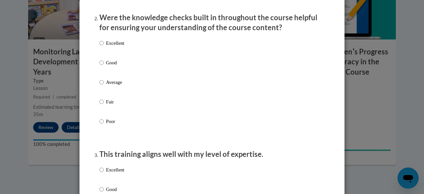
click at [184, 47] on div "Excellent Good Average Fair Poor" at bounding box center [211, 90] width 225 height 108
click at [118, 47] on p "Excellent" at bounding box center [115, 42] width 18 height 7
click at [104, 47] on input "Excellent" at bounding box center [101, 42] width 4 height 7
radio input "true"
click at [117, 173] on p "Excellent" at bounding box center [115, 169] width 18 height 7
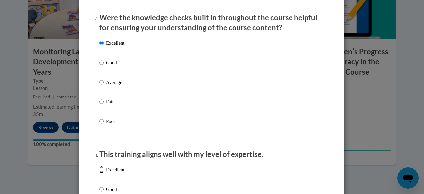
click at [104, 173] on input "Excellent" at bounding box center [101, 169] width 4 height 7
radio input "true"
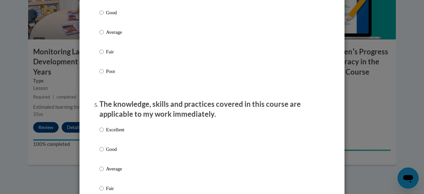
scroll to position [522, 0]
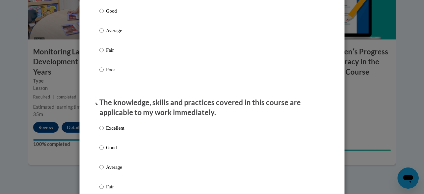
click at [108, 15] on p "Good" at bounding box center [115, 10] width 18 height 7
click at [104, 15] on input "Good" at bounding box center [101, 10] width 4 height 7
radio input "true"
click at [103, 133] on label "Excellent" at bounding box center [111, 133] width 25 height 18
click at [103, 132] on input "Excellent" at bounding box center [101, 127] width 4 height 7
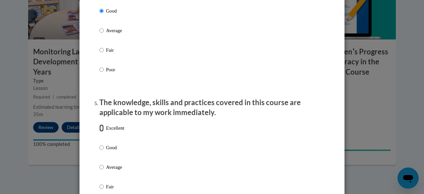
radio input "true"
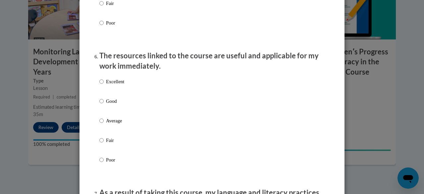
scroll to position [748, 0]
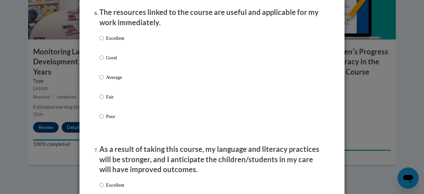
click at [115, 42] on p "Excellent" at bounding box center [115, 37] width 18 height 7
click at [104, 42] on input "Excellent" at bounding box center [101, 37] width 4 height 7
radio input "true"
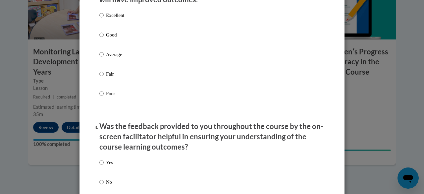
scroll to position [921, 0]
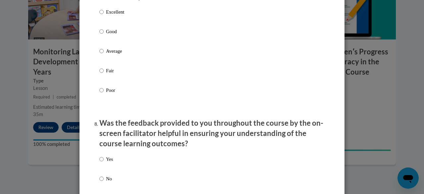
click at [112, 16] on p "Excellent" at bounding box center [115, 11] width 18 height 7
click at [104, 16] on input "Excellent" at bounding box center [101, 11] width 4 height 7
radio input "true"
click at [106, 163] on p "Yes" at bounding box center [109, 158] width 7 height 7
click at [103, 163] on input "Yes" at bounding box center [101, 158] width 4 height 7
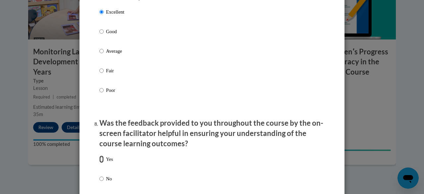
radio input "true"
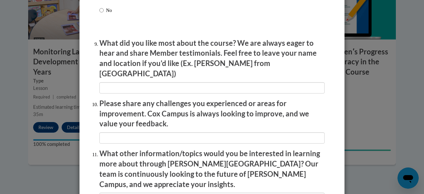
scroll to position [1095, 0]
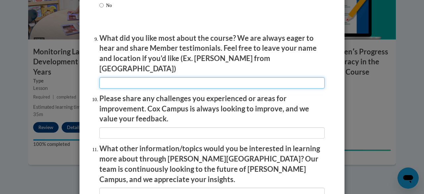
click at [298, 79] on input "textbox" at bounding box center [211, 82] width 225 height 11
type input "organized"
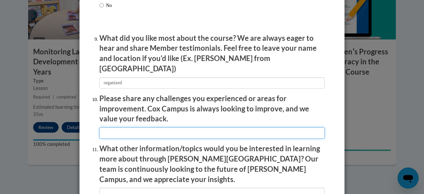
click at [258, 128] on input "textbox" at bounding box center [211, 132] width 225 height 11
type input "none"
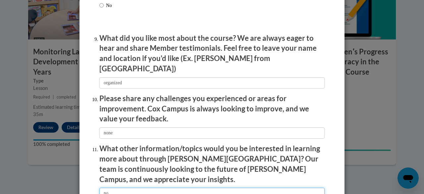
type input "no"
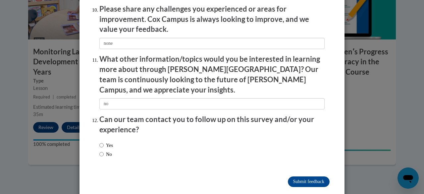
click at [105, 142] on label "Yes" at bounding box center [106, 145] width 14 height 7
click at [104, 142] on input "Yes" at bounding box center [101, 145] width 4 height 7
radio input "true"
click at [293, 176] on input "Submit feedback" at bounding box center [309, 181] width 42 height 11
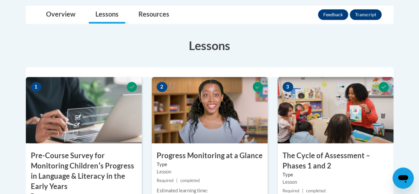
scroll to position [172, 0]
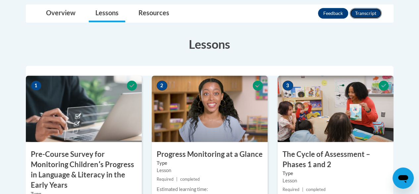
click at [374, 11] on button "Transcript" at bounding box center [366, 13] width 32 height 11
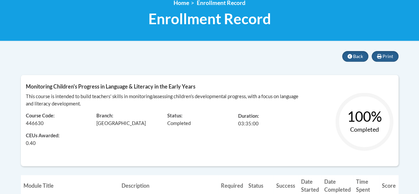
scroll to position [141, 0]
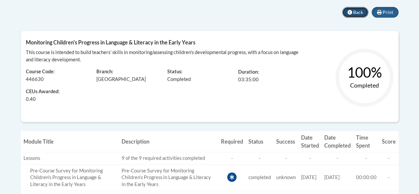
click at [356, 12] on span "Back" at bounding box center [358, 12] width 10 height 6
